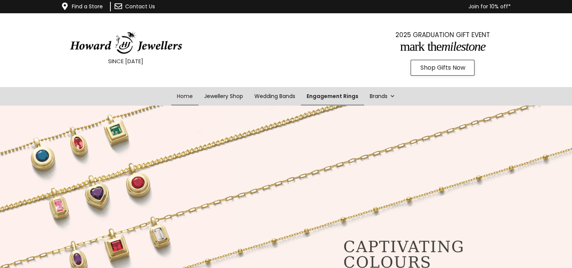
click at [332, 97] on link "Engagement Rings" at bounding box center [332, 96] width 63 height 19
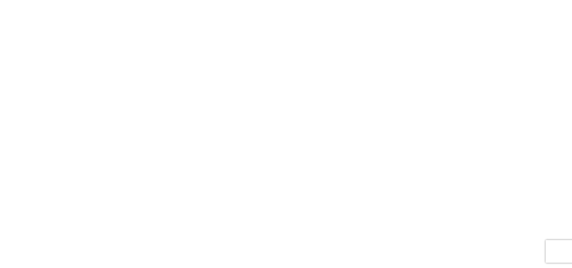
scroll to position [136, 0]
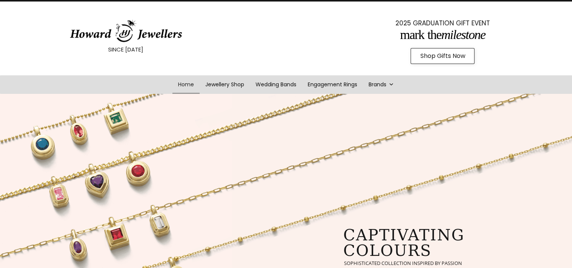
scroll to position [17, 0]
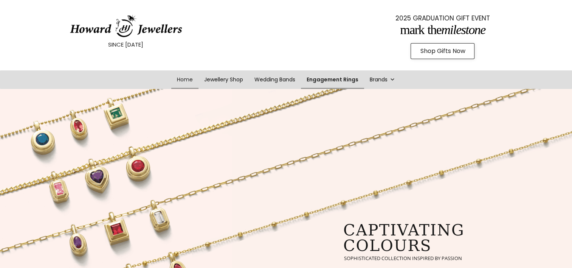
click at [322, 78] on link "Engagement Rings" at bounding box center [332, 79] width 63 height 19
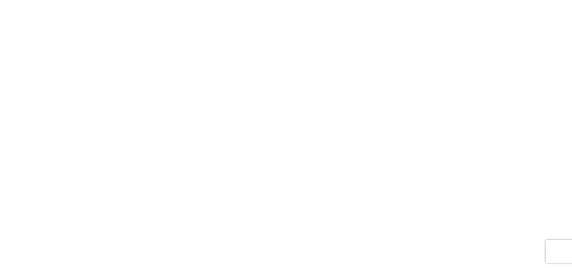
scroll to position [254, 0]
